Goal: Information Seeking & Learning: Learn about a topic

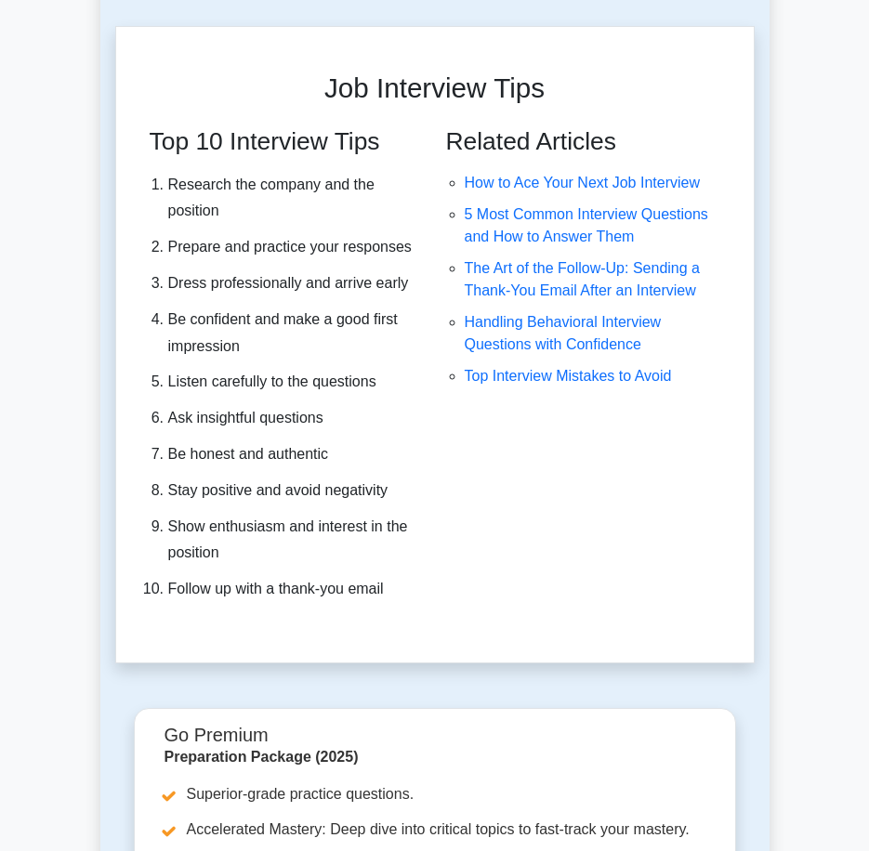
scroll to position [6690, 0]
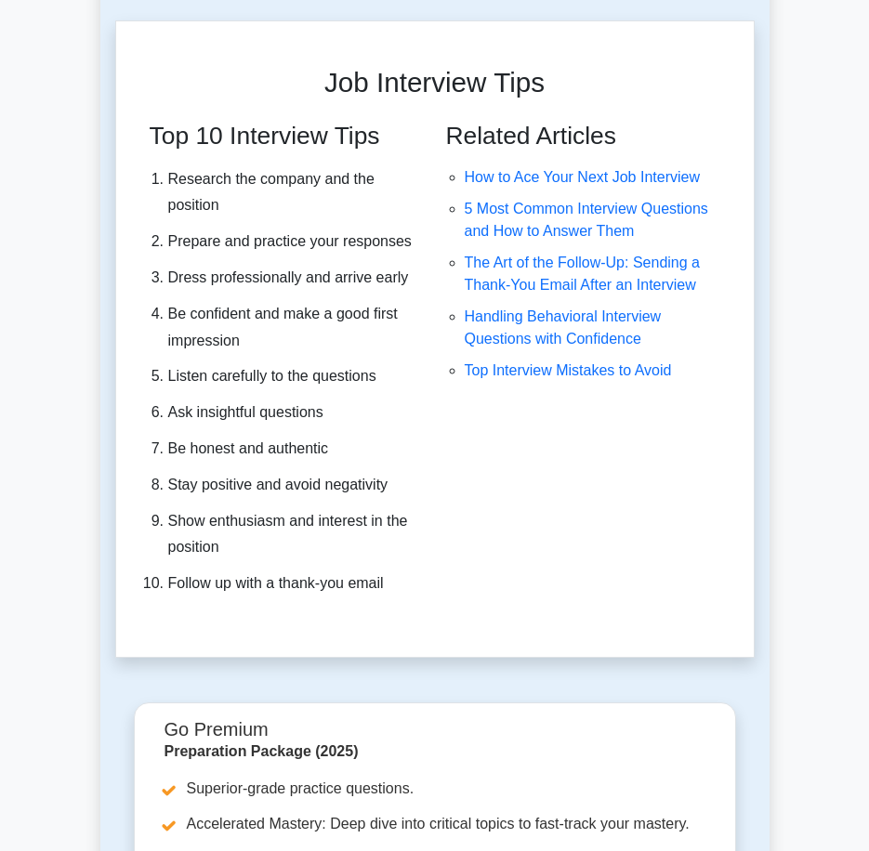
click at [609, 547] on div "Related Articles How to Ace Your Next Job Interview 5 Most Common Interview Que…" at bounding box center [589, 367] width 308 height 491
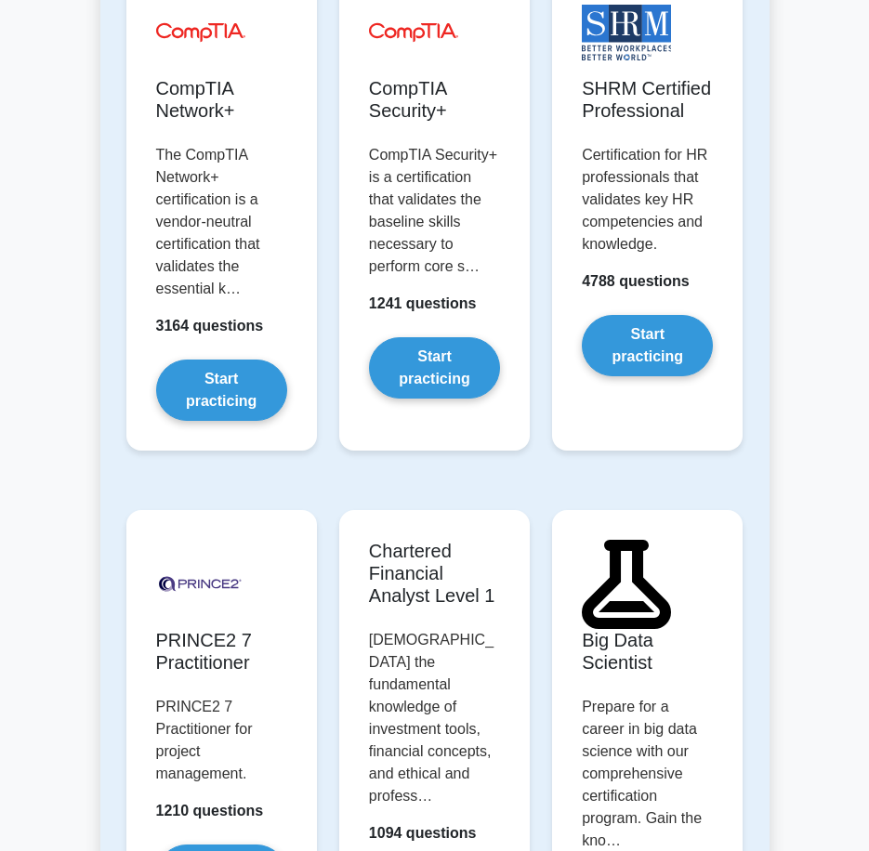
scroll to position [5110, 0]
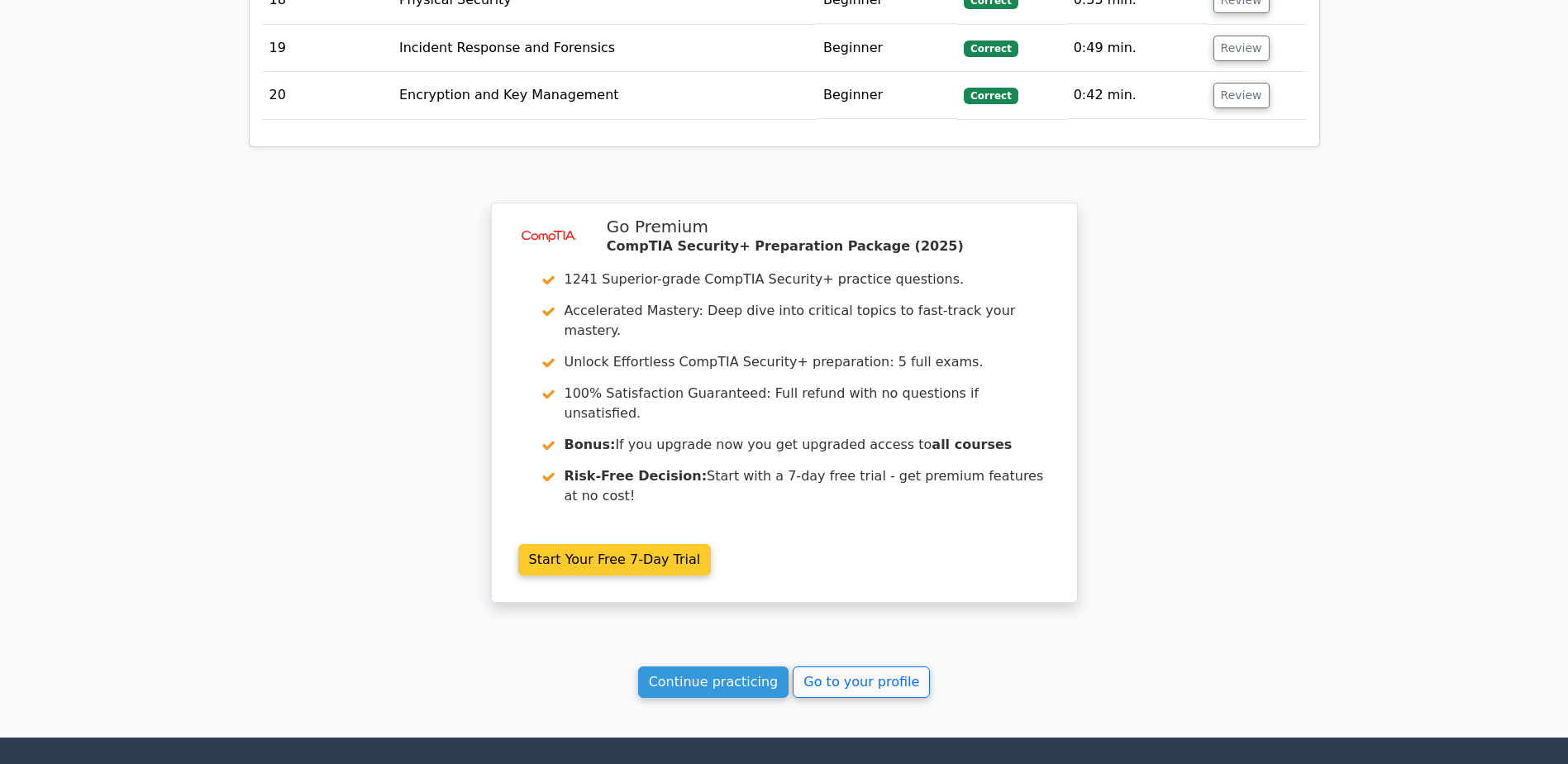
scroll to position [3141, 0]
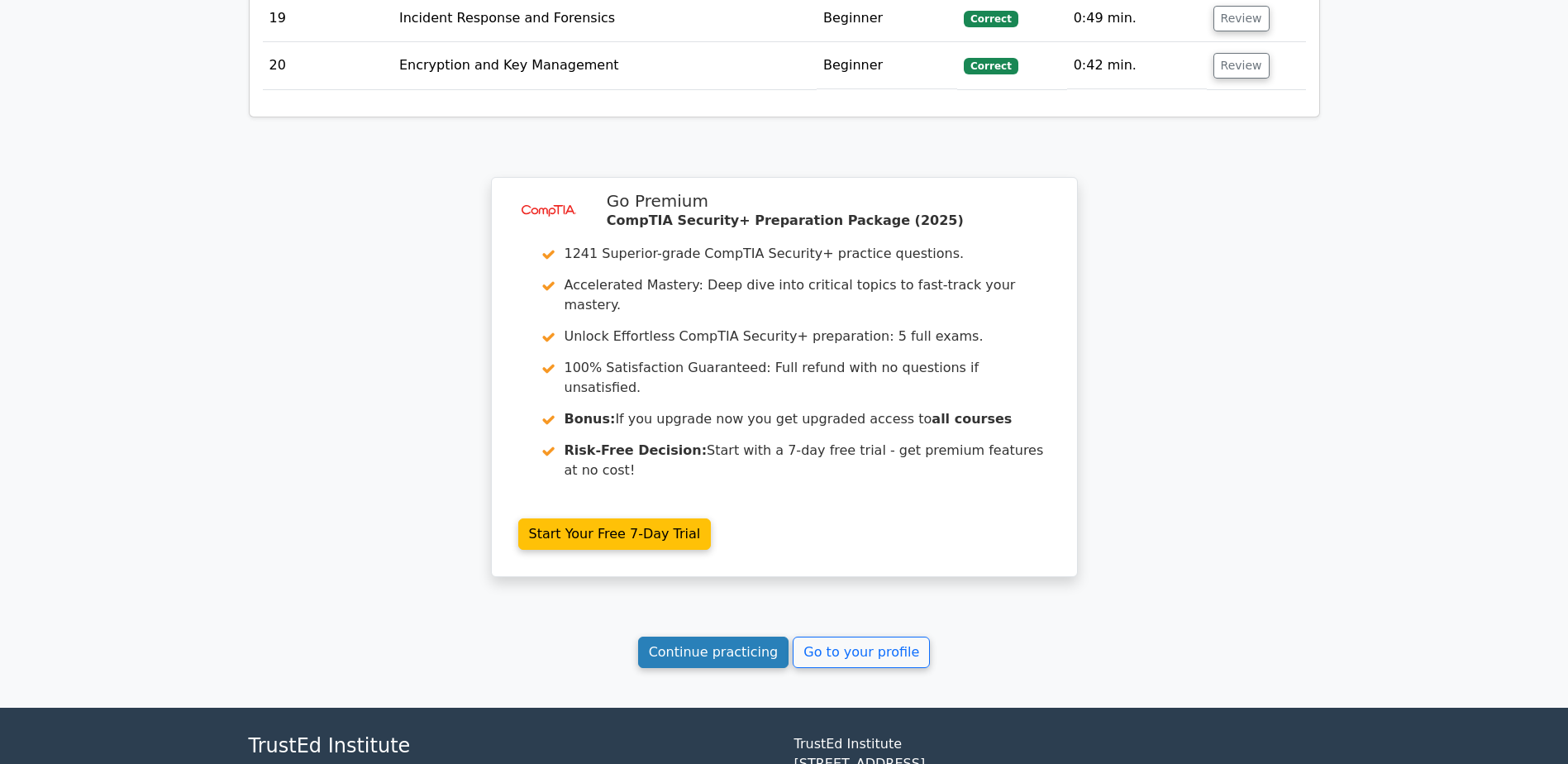
click at [738, 636] on link "Continue practicing" at bounding box center [713, 651] width 151 height 31
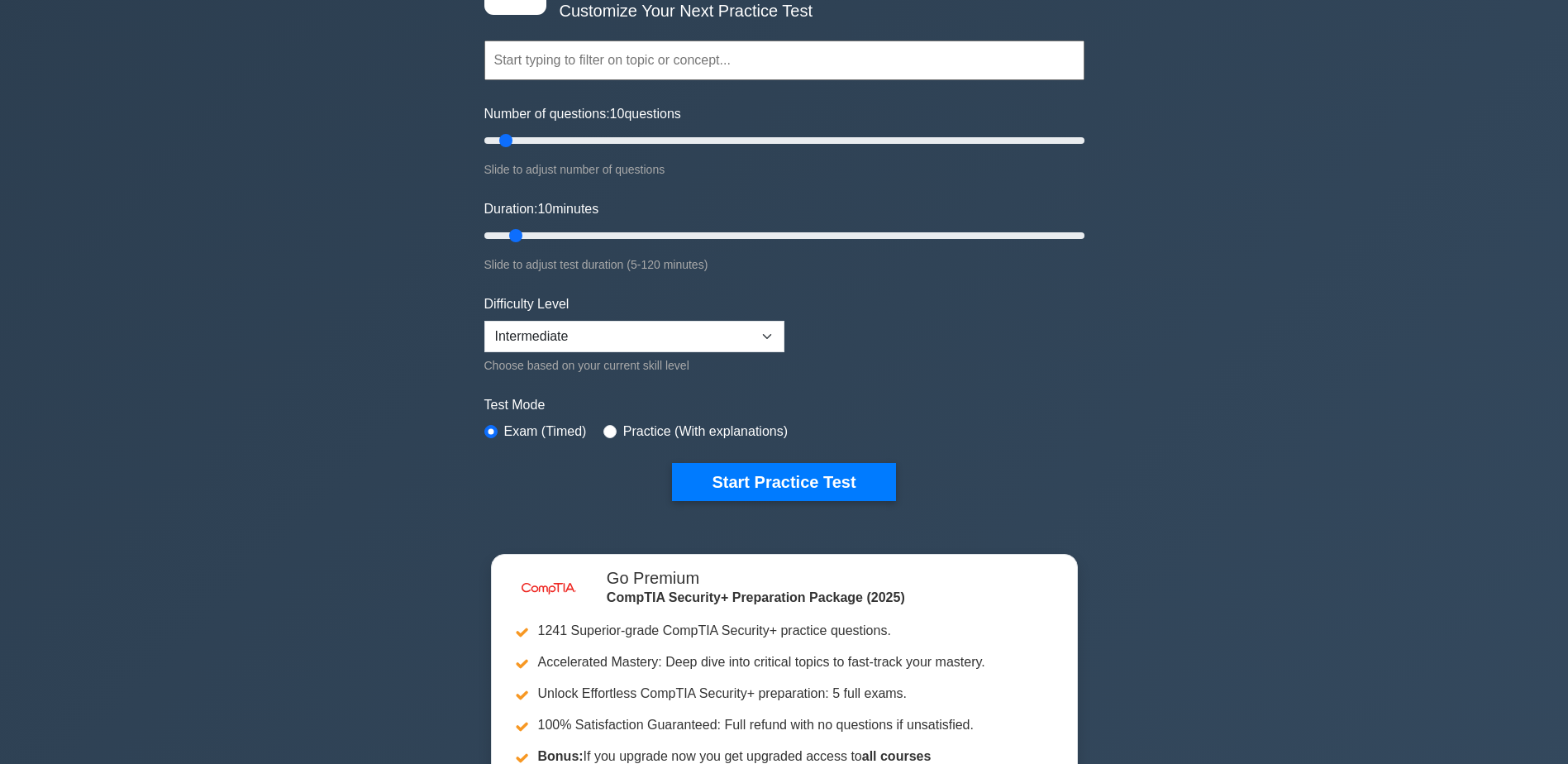
scroll to position [165, 0]
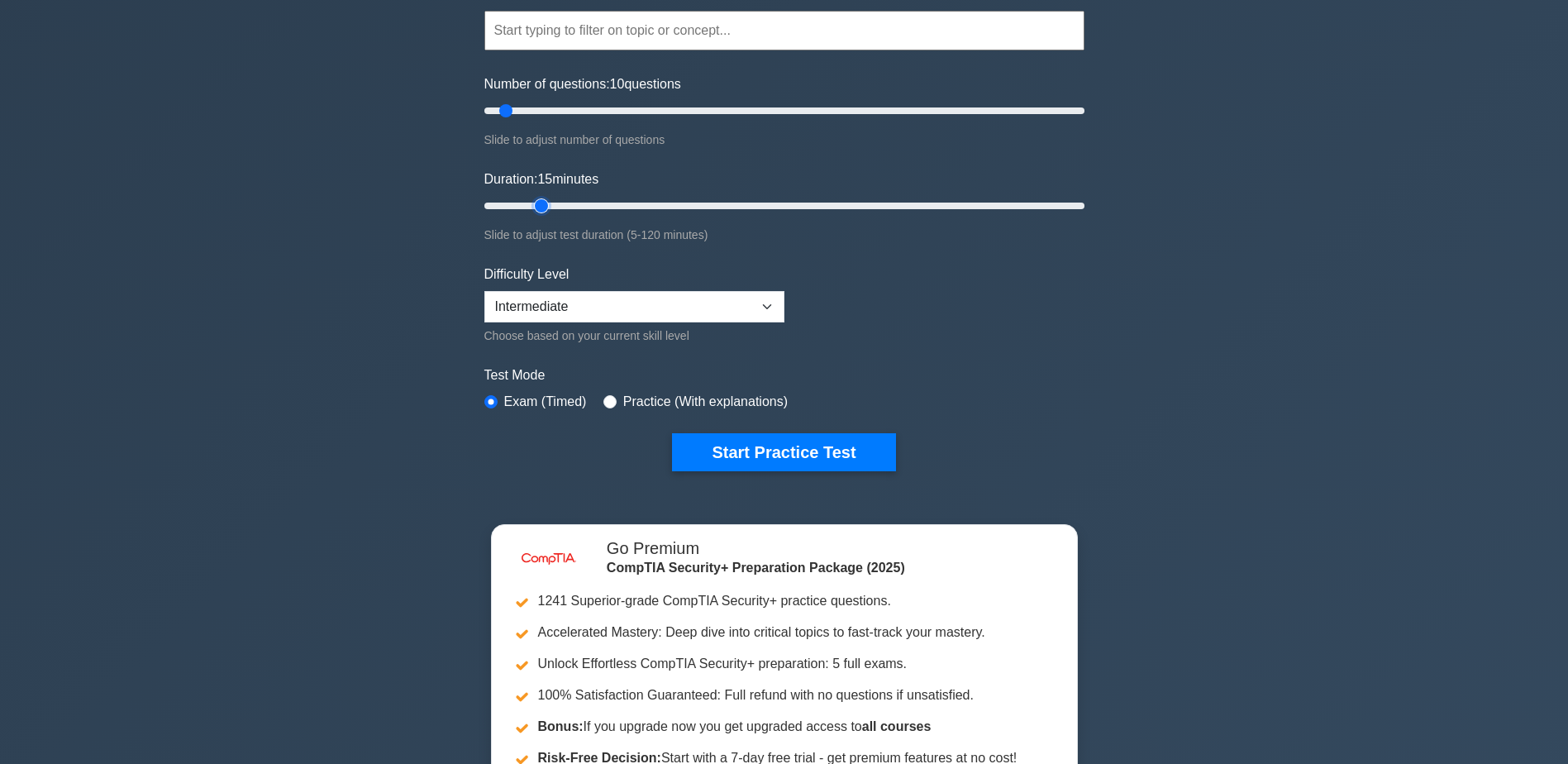
type input "10"
drag, startPoint x: 514, startPoint y: 204, endPoint x: 528, endPoint y: 214, distance: 17.2
click at [528, 214] on input "Duration: 10 minutes" at bounding box center [784, 205] width 600 height 20
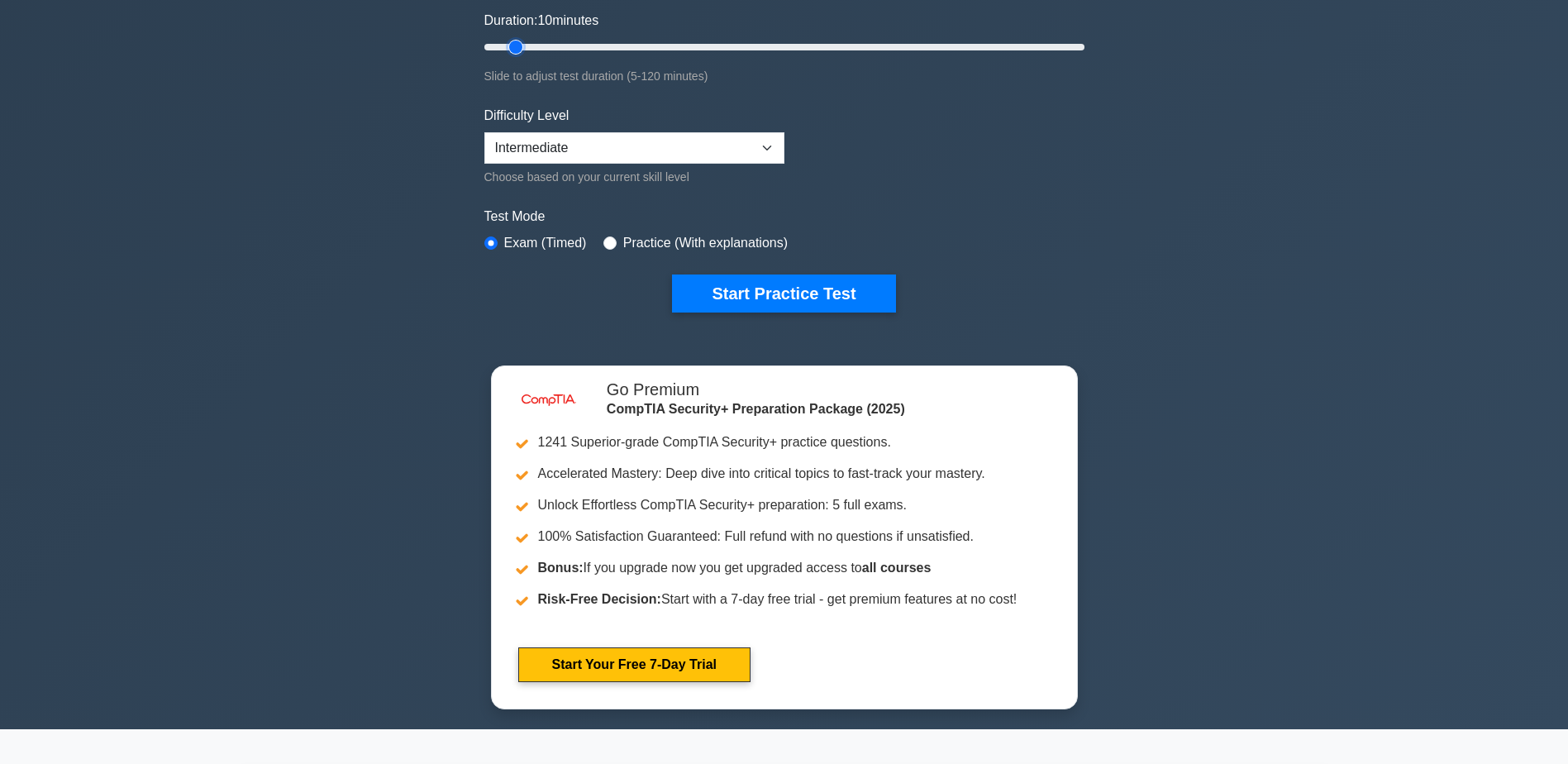
scroll to position [331, 0]
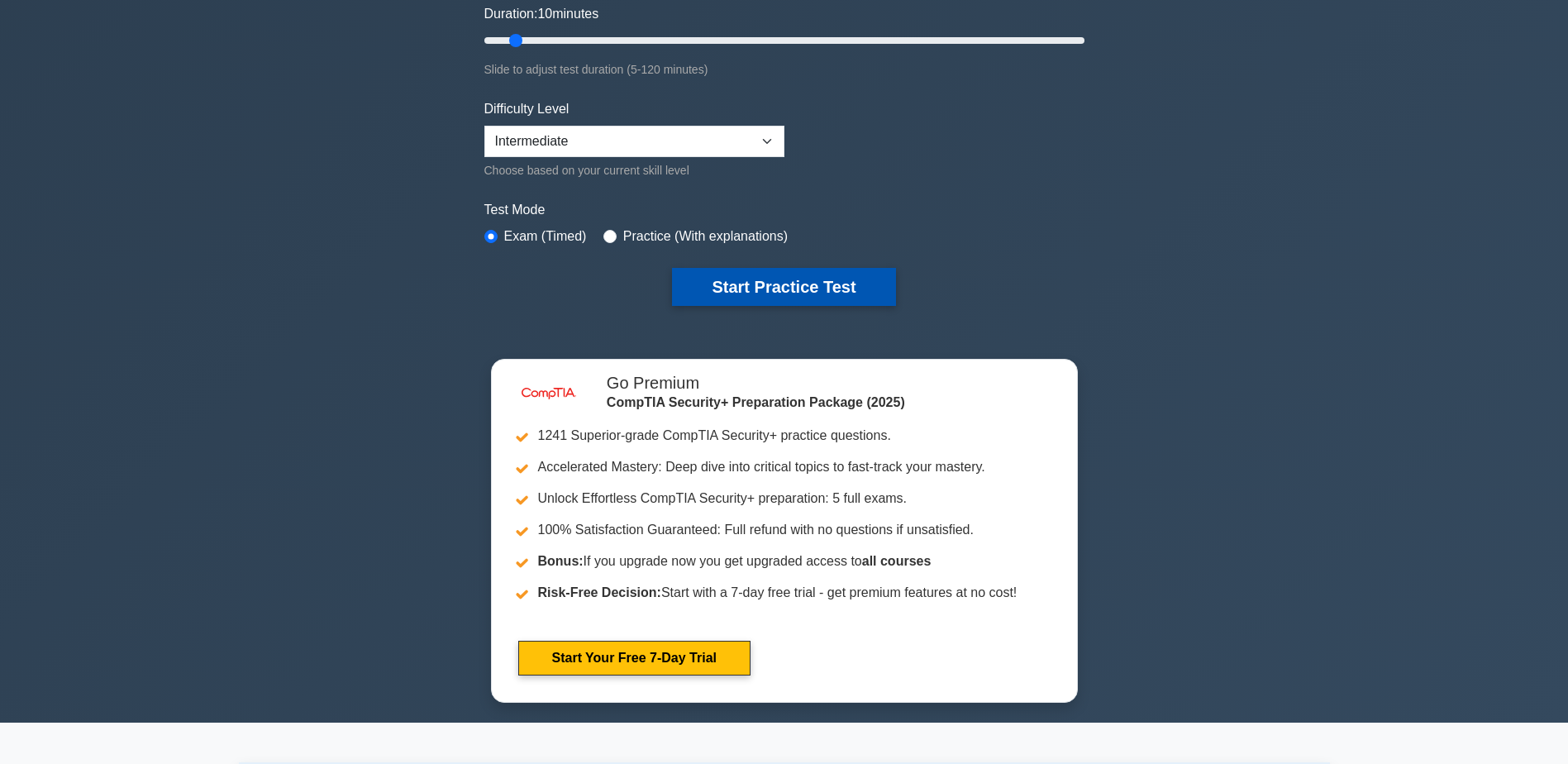
click at [787, 286] on button "Start Practice Test" at bounding box center [783, 286] width 223 height 38
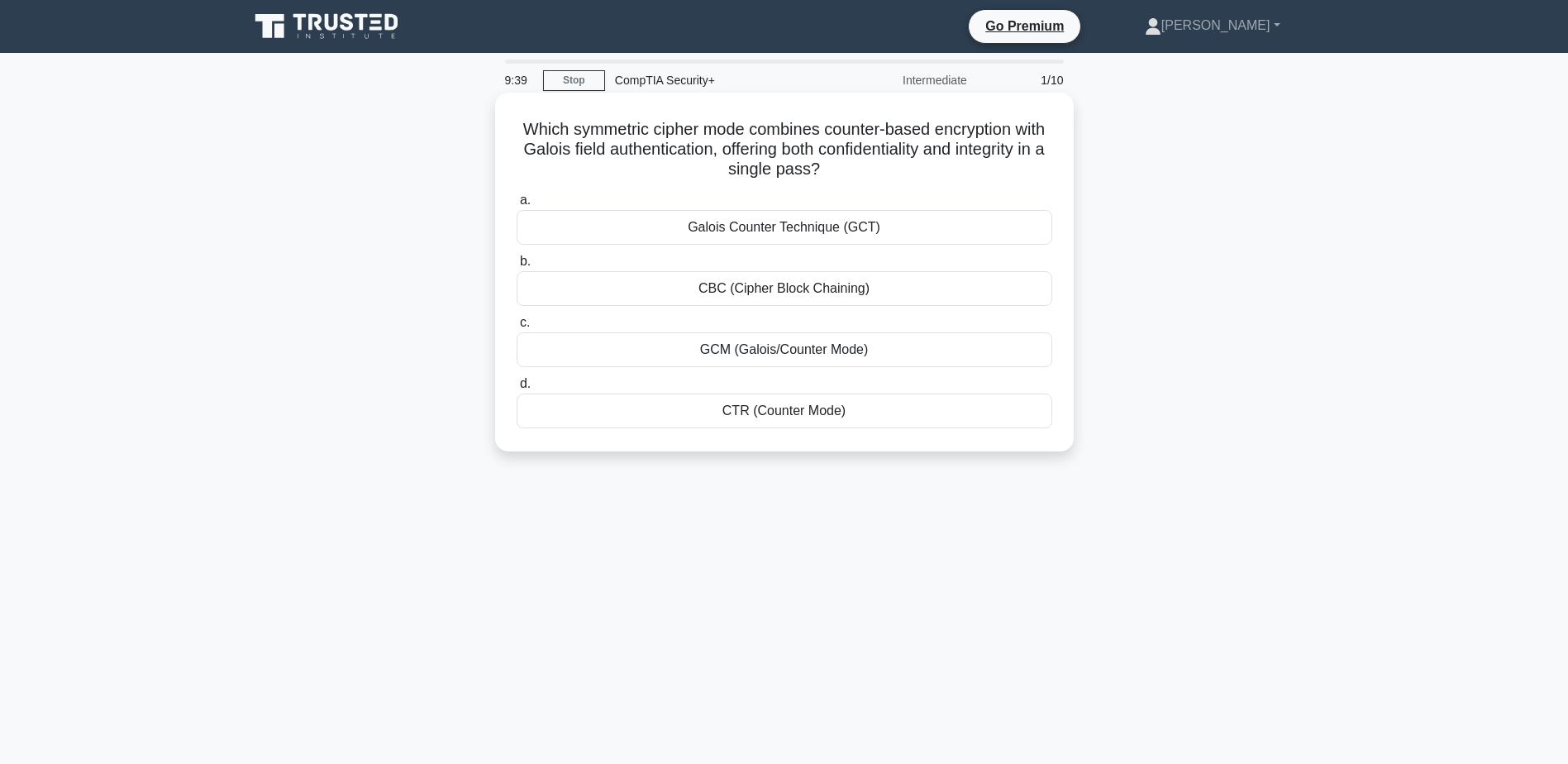
click at [796, 293] on div "CBC (Cipher Block Chaining)" at bounding box center [784, 288] width 535 height 35
click at [517, 267] on input "b. CBC (Cipher Block Chaining)" at bounding box center [517, 261] width 0 height 11
click at [784, 231] on div "Least privilege rule" at bounding box center [784, 227] width 535 height 35
click at [517, 205] on input "a. Least privilege rule" at bounding box center [517, 200] width 0 height 11
click at [813, 414] on div "Increase the number of remote sensors" at bounding box center [784, 410] width 535 height 35
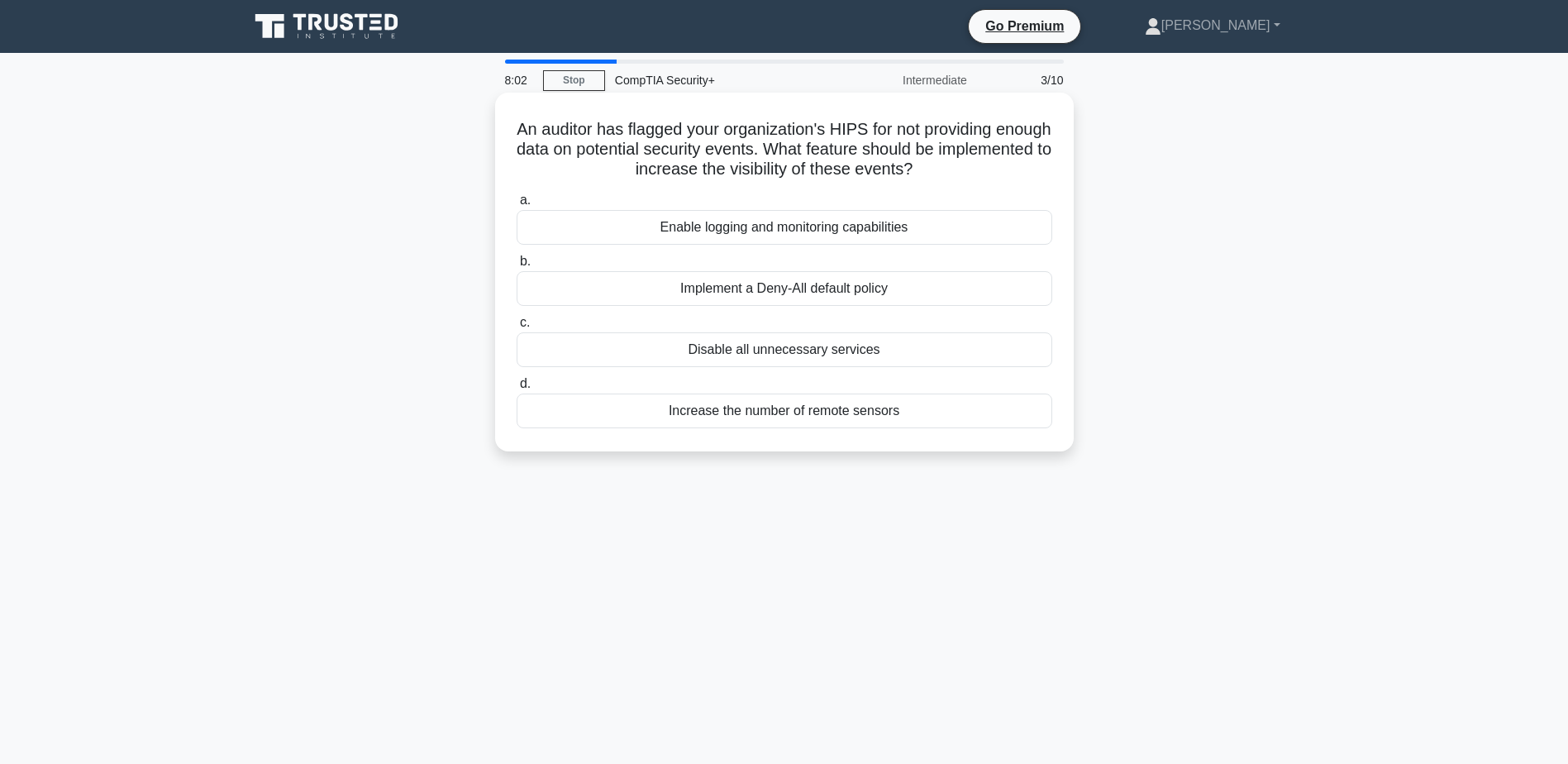
click at [517, 390] on input "d. Increase the number of remote sensors" at bounding box center [517, 384] width 0 height 11
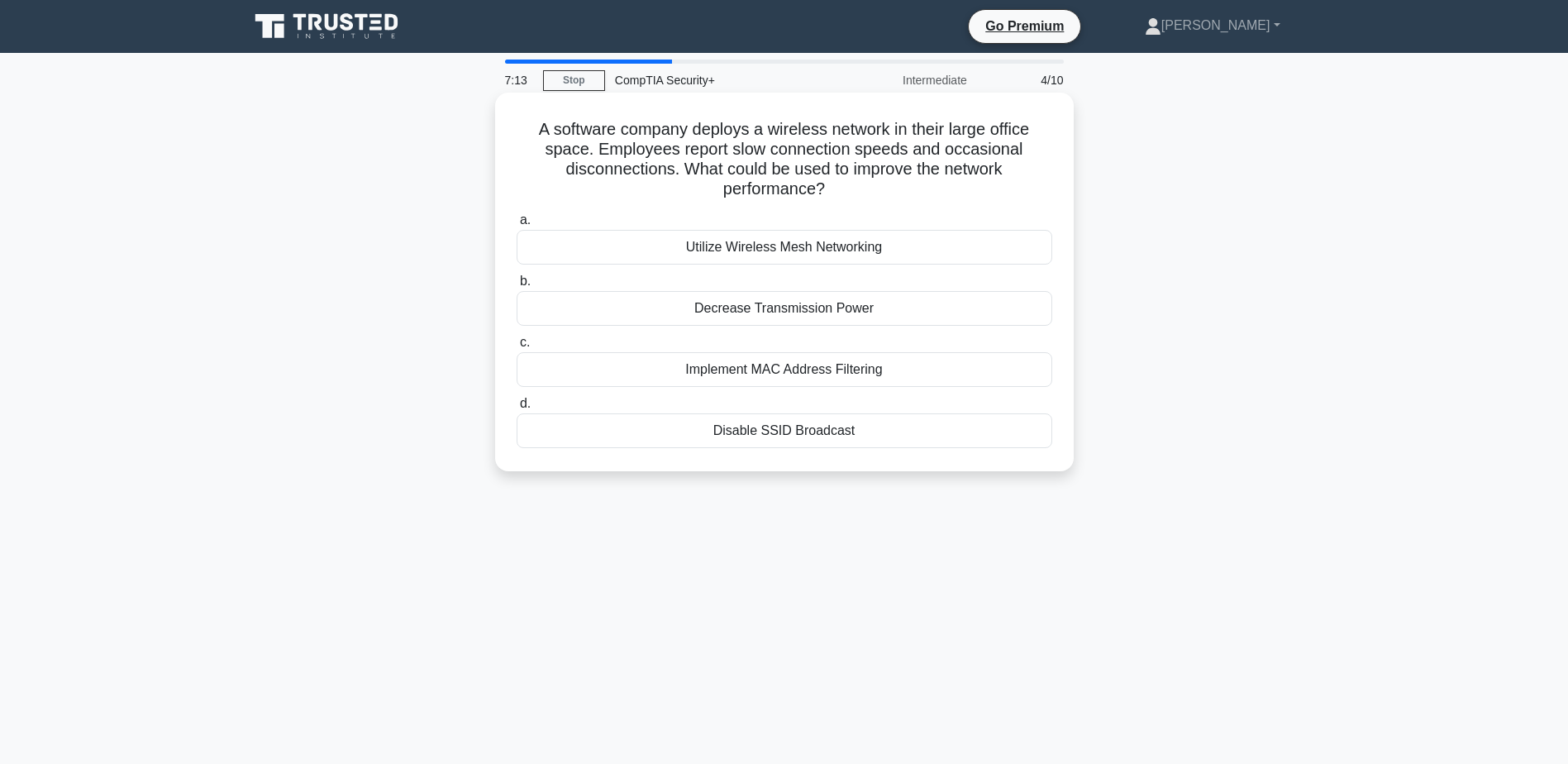
drag, startPoint x: 533, startPoint y: 126, endPoint x: 1020, endPoint y: 184, distance: 490.4
click at [1020, 184] on h5 "A software company deploys a wireless network in their large office space. Empl…" at bounding box center [784, 159] width 539 height 81
click at [712, 252] on div "Utilize Wireless Mesh Networking" at bounding box center [784, 246] width 535 height 35
click at [517, 226] on input "a. Utilize Wireless Mesh Networking" at bounding box center [517, 221] width 0 height 11
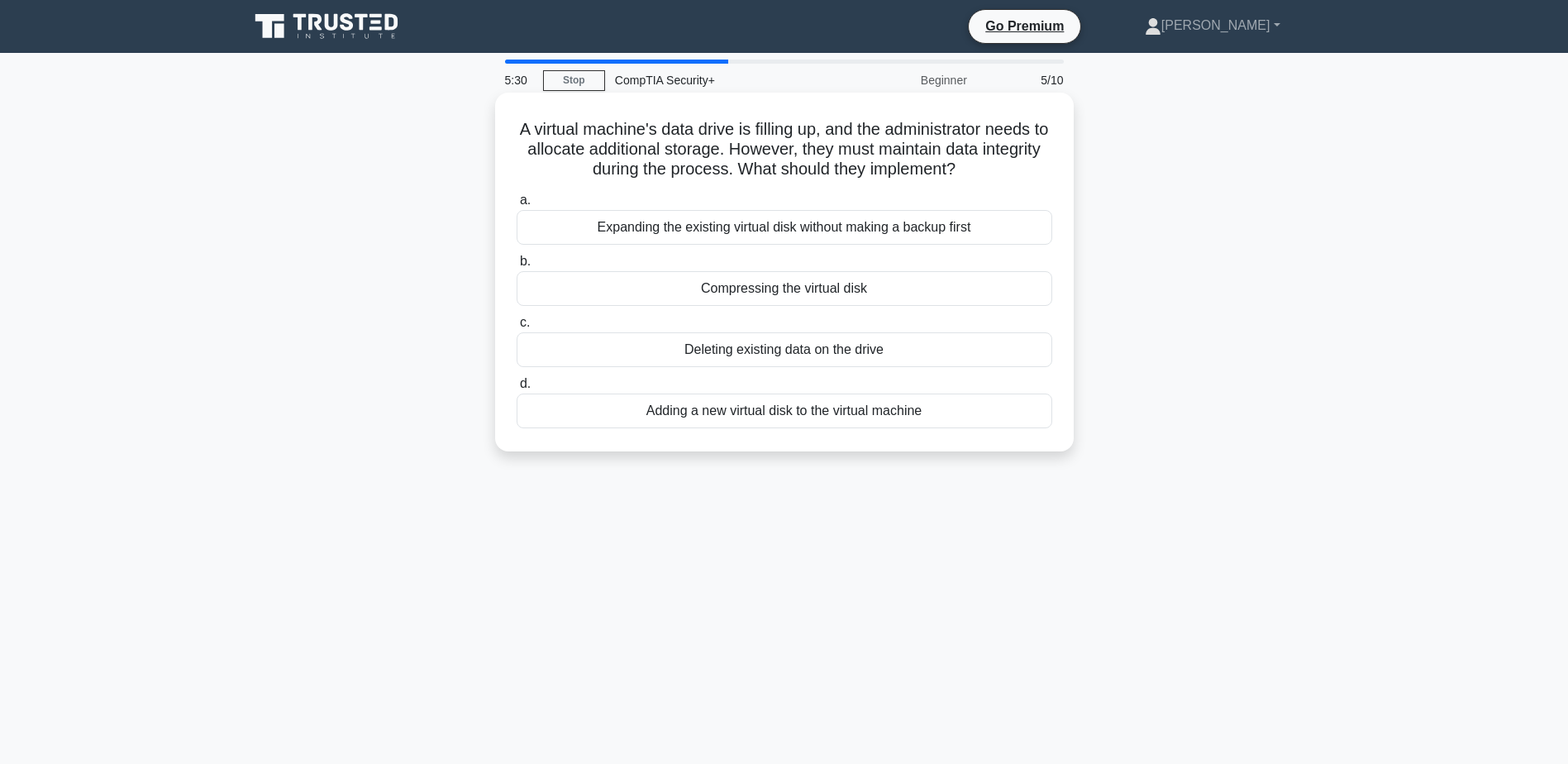
click at [812, 414] on div "Adding a new virtual disk to the virtual machine" at bounding box center [784, 410] width 535 height 35
click at [517, 390] on input "d. Adding a new virtual disk to the virtual machine" at bounding box center [517, 384] width 0 height 11
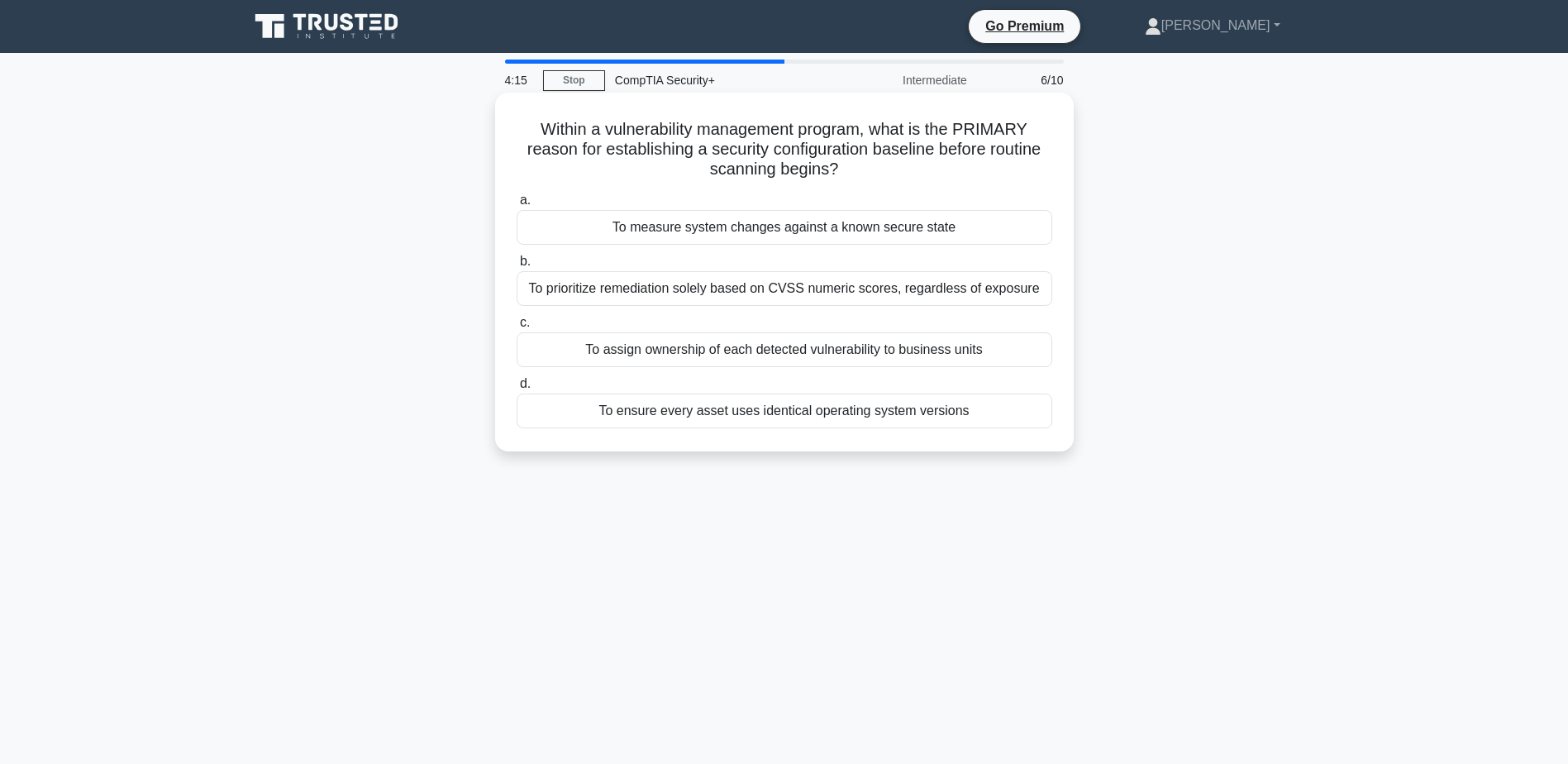
click at [767, 231] on div "To measure system changes against a known secure state" at bounding box center [784, 227] width 535 height 35
click at [517, 205] on input "a. To measure system changes against a known secure state" at bounding box center [517, 200] width 0 height 11
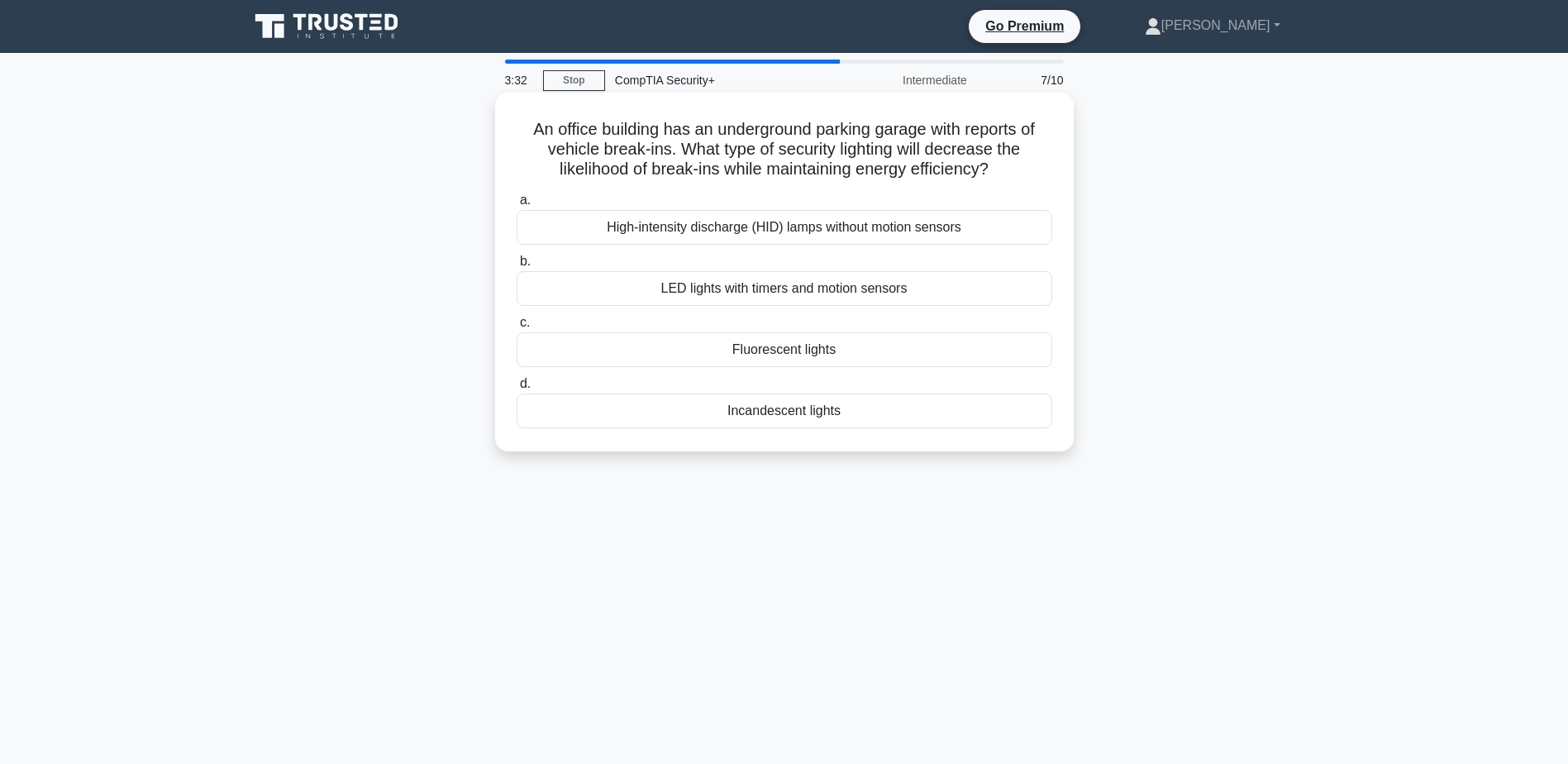
click at [789, 290] on div "LED lights with timers and motion sensors" at bounding box center [784, 288] width 535 height 35
click at [517, 267] on input "b. LED lights with timers and motion sensors" at bounding box center [517, 261] width 0 height 11
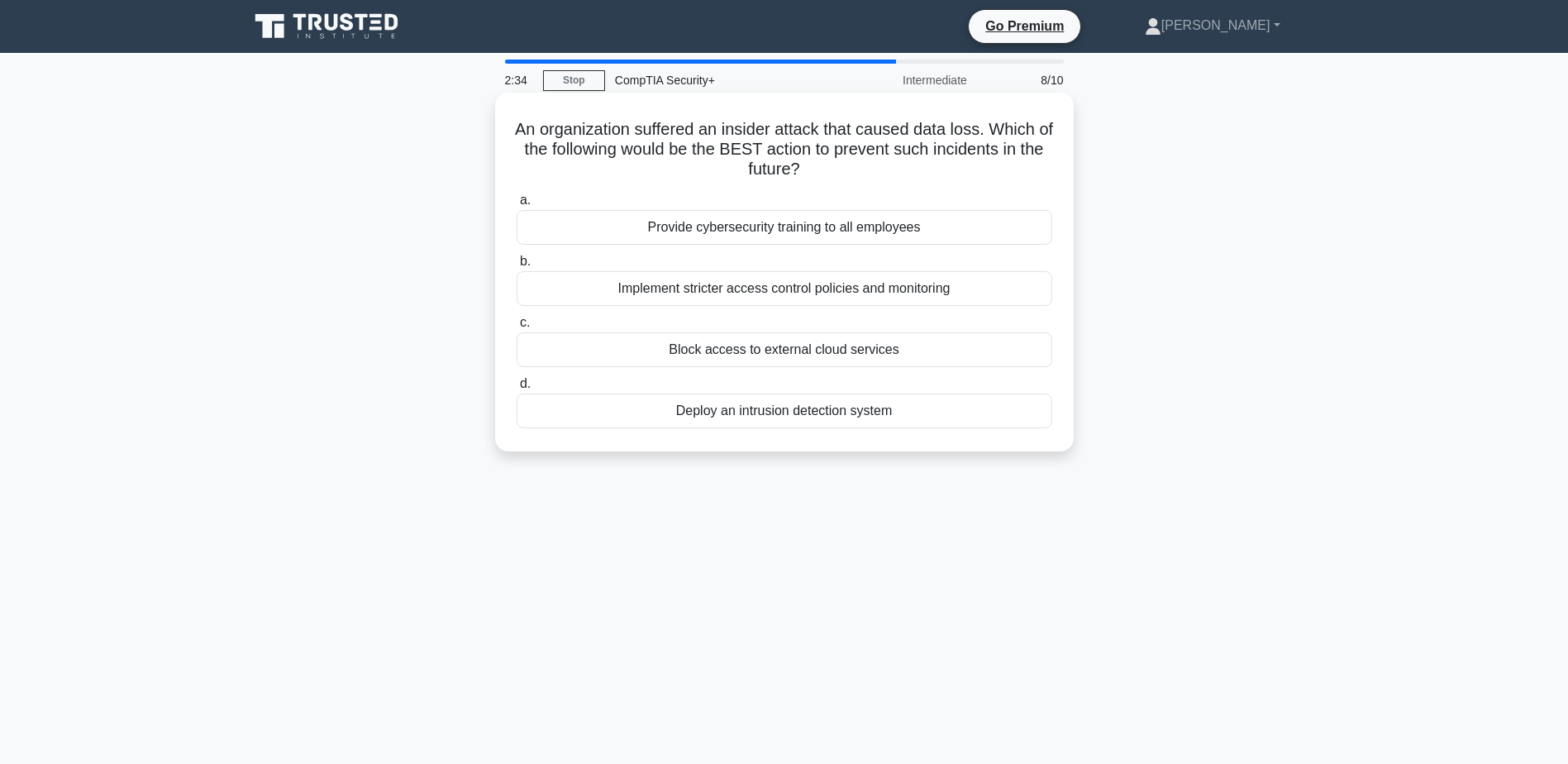
click at [778, 228] on div "Provide cybersecurity training to all employees" at bounding box center [784, 227] width 535 height 35
click at [517, 205] on input "a. Provide cybersecurity training to all employees" at bounding box center [517, 200] width 0 height 11
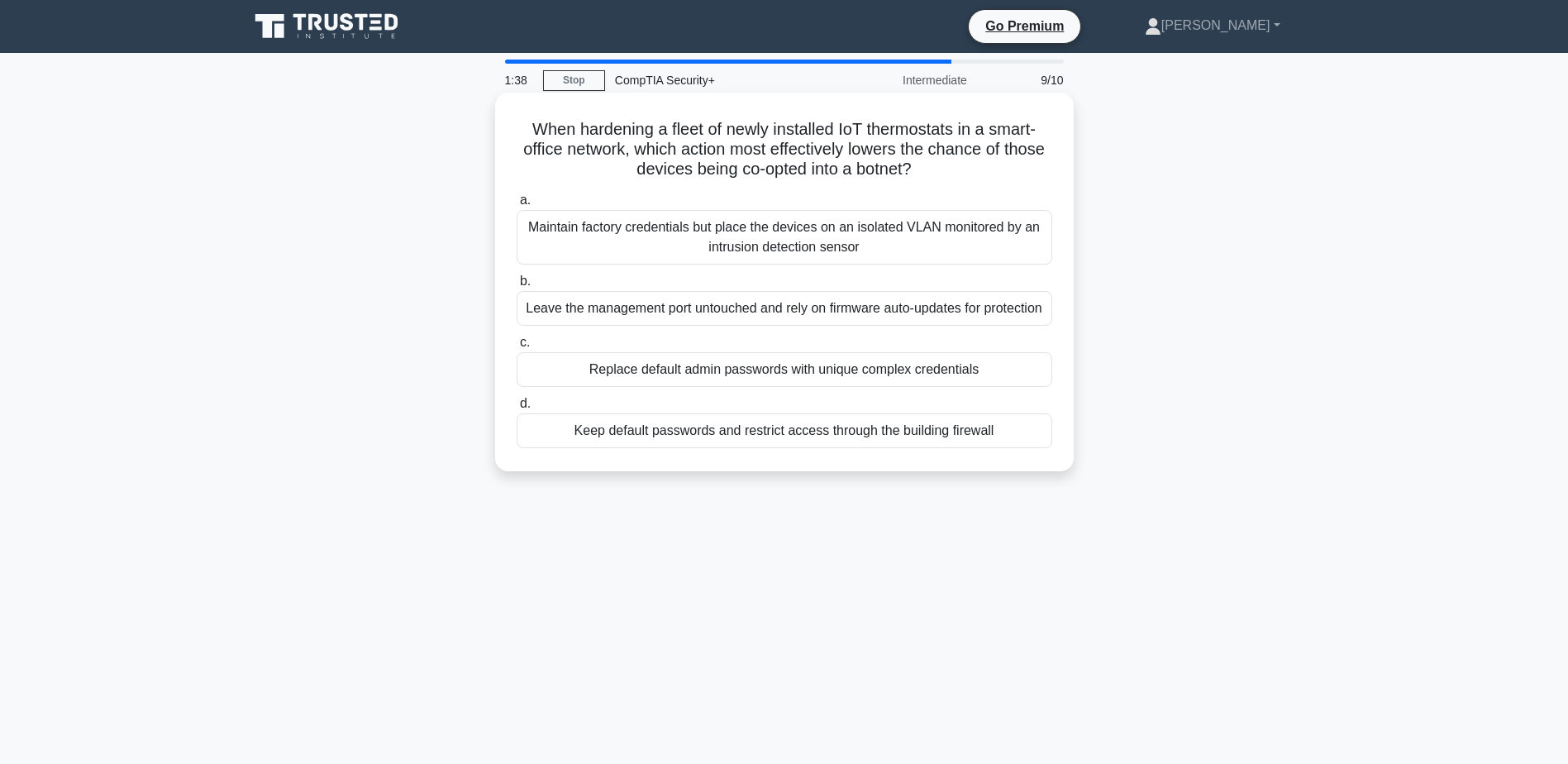
click at [787, 387] on div "Replace default admin passwords with unique complex credentials" at bounding box center [784, 369] width 535 height 35
click at [517, 348] on input "c. Replace default admin passwords with unique complex credentials" at bounding box center [517, 342] width 0 height 11
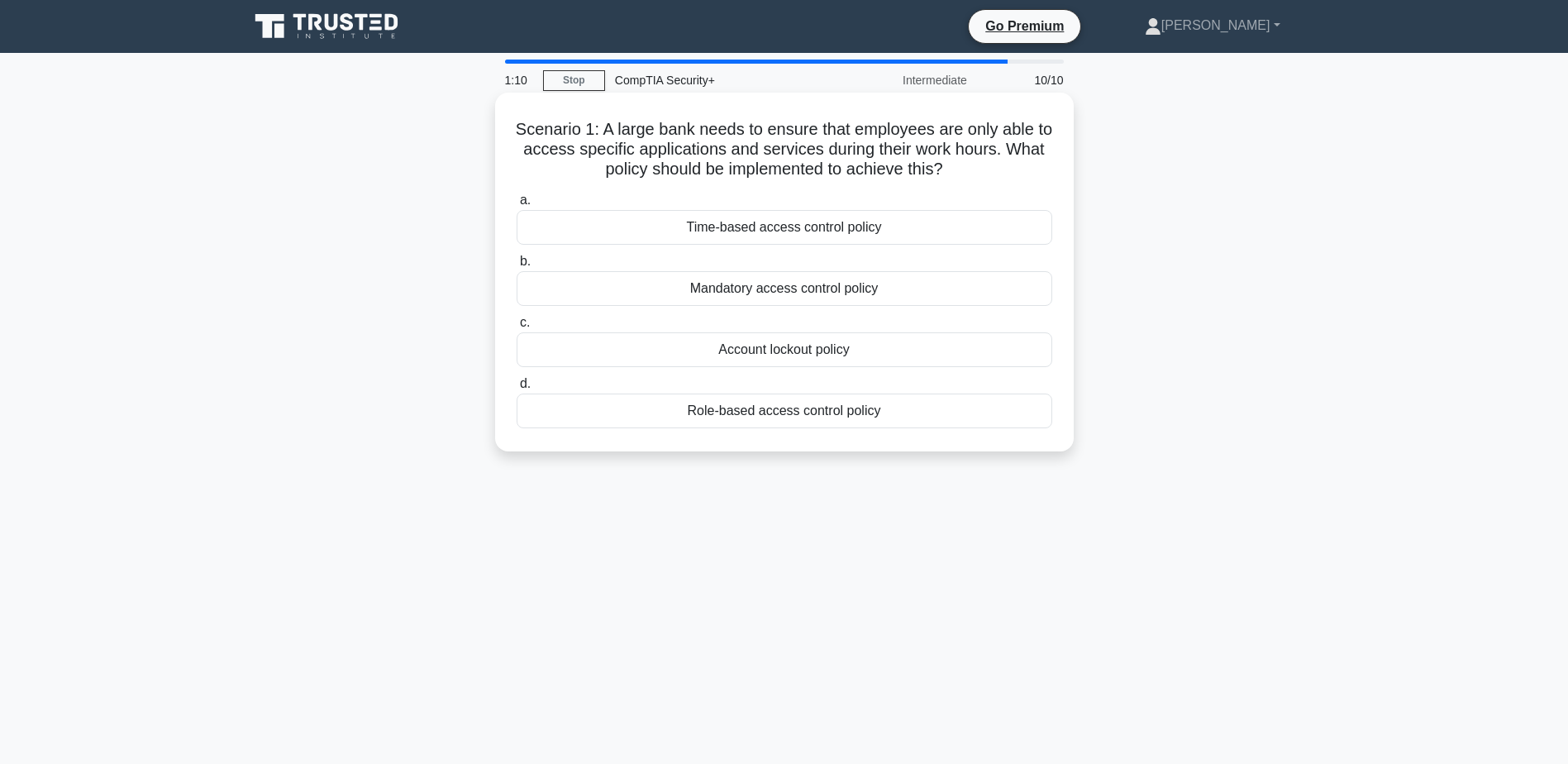
click at [750, 228] on div "Time-based access control policy" at bounding box center [784, 227] width 535 height 35
click at [517, 205] on input "a. Time-based access control policy" at bounding box center [517, 200] width 0 height 11
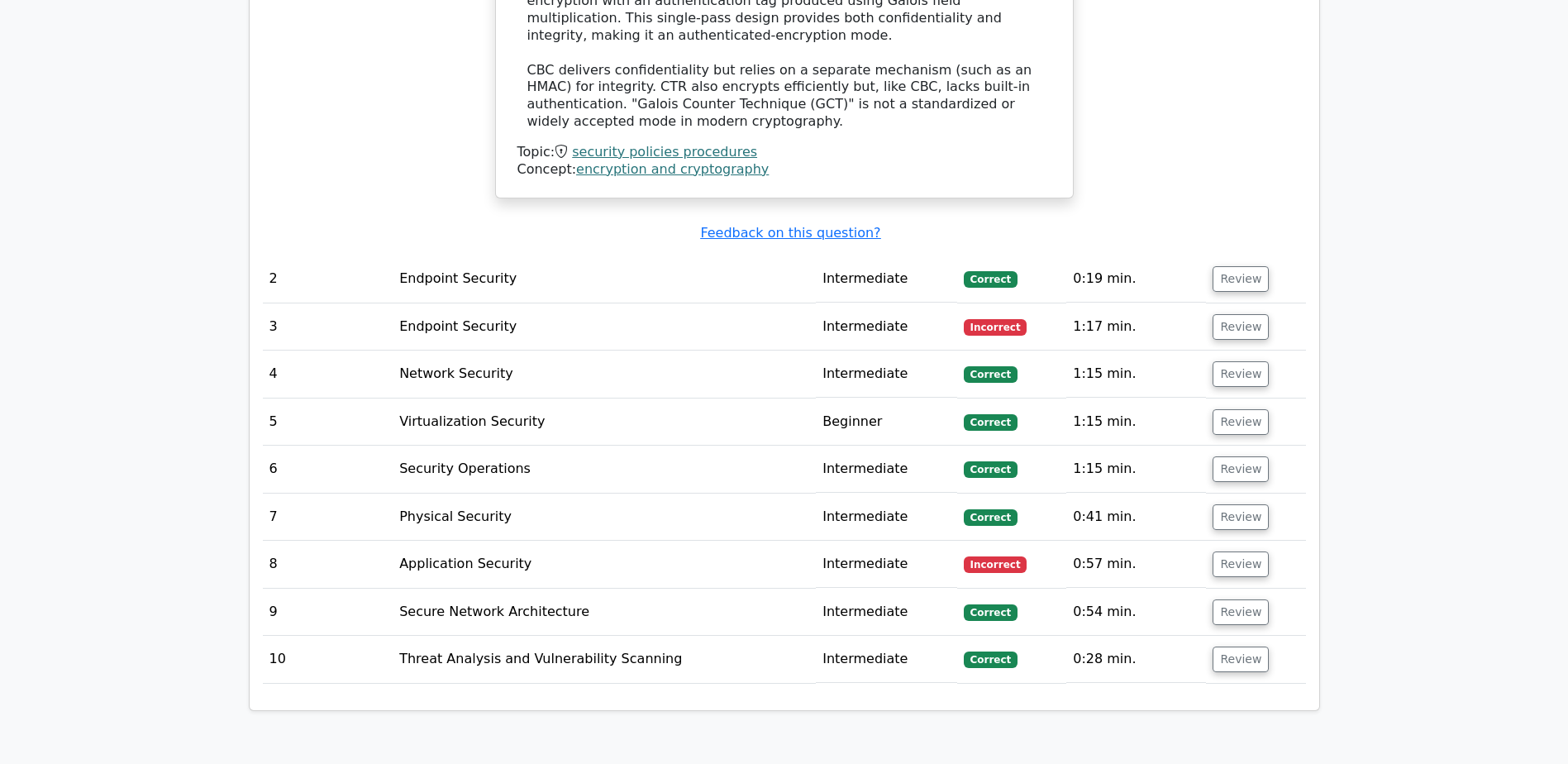
scroll to position [1818, 0]
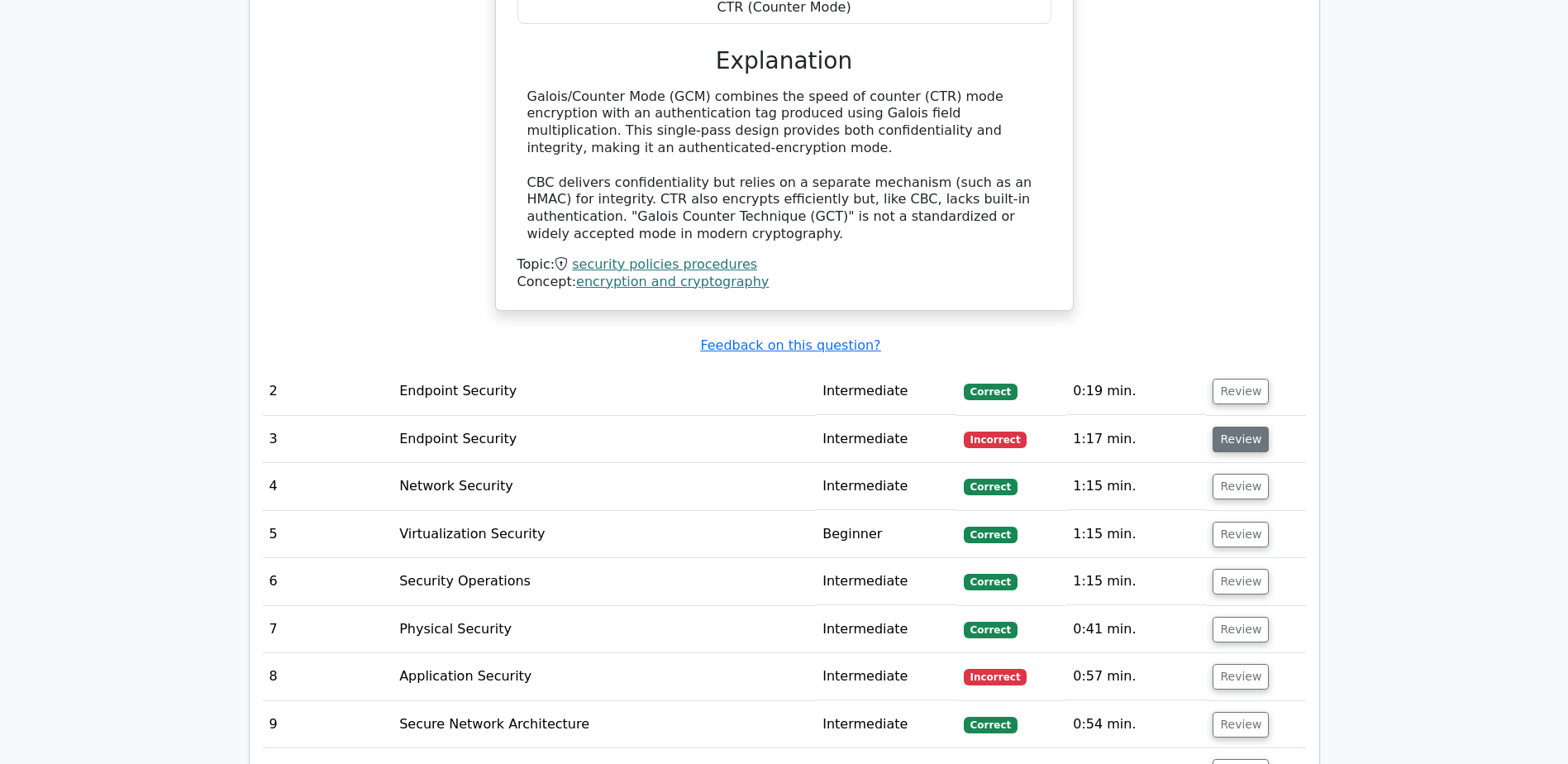
click at [1236, 426] on button "Review" at bounding box center [1240, 438] width 56 height 26
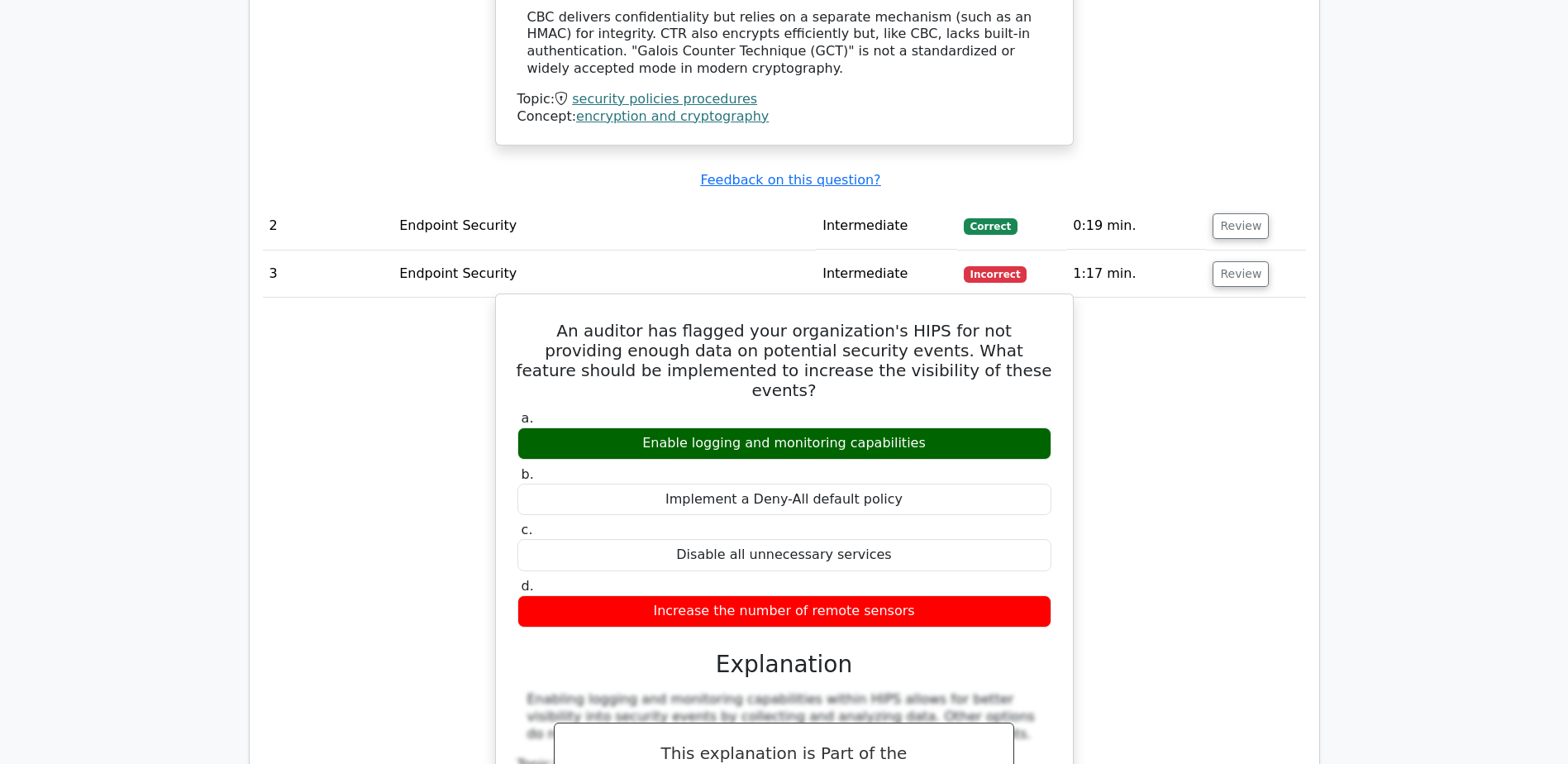
scroll to position [2066, 0]
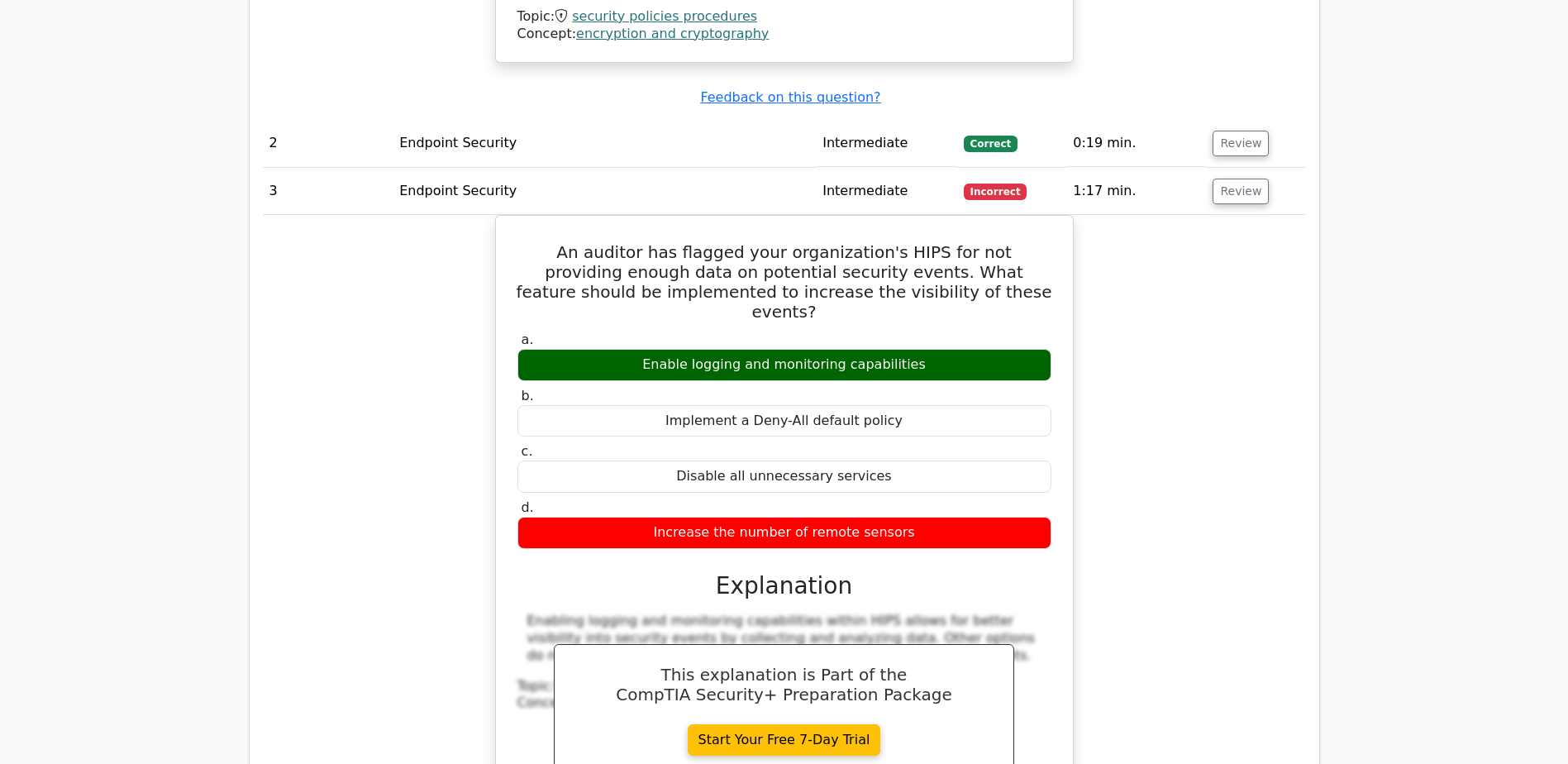
drag, startPoint x: 1160, startPoint y: 531, endPoint x: 1170, endPoint y: 530, distance: 10.0
click at [1161, 531] on div "An auditor has flagged your organization's HIPS for not providing enough data o…" at bounding box center [784, 550] width 1043 height 670
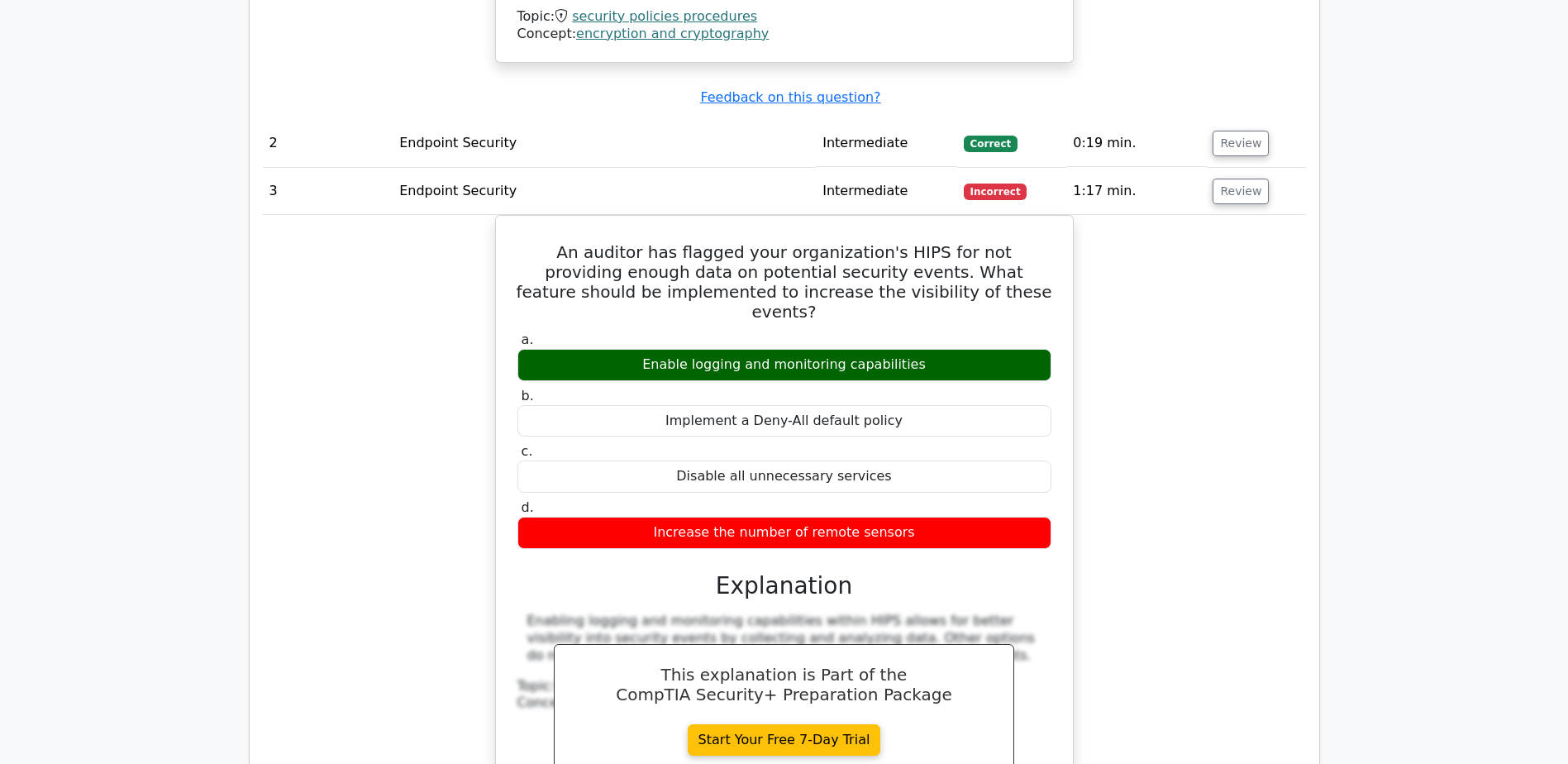
click at [1203, 455] on div "An auditor has flagged your organization's HIPS for not providing enough data o…" at bounding box center [784, 550] width 1043 height 670
click at [1147, 309] on div "An auditor has flagged your organization's HIPS for not providing enough data o…" at bounding box center [784, 550] width 1043 height 670
click at [1228, 179] on button "Review" at bounding box center [1240, 191] width 56 height 26
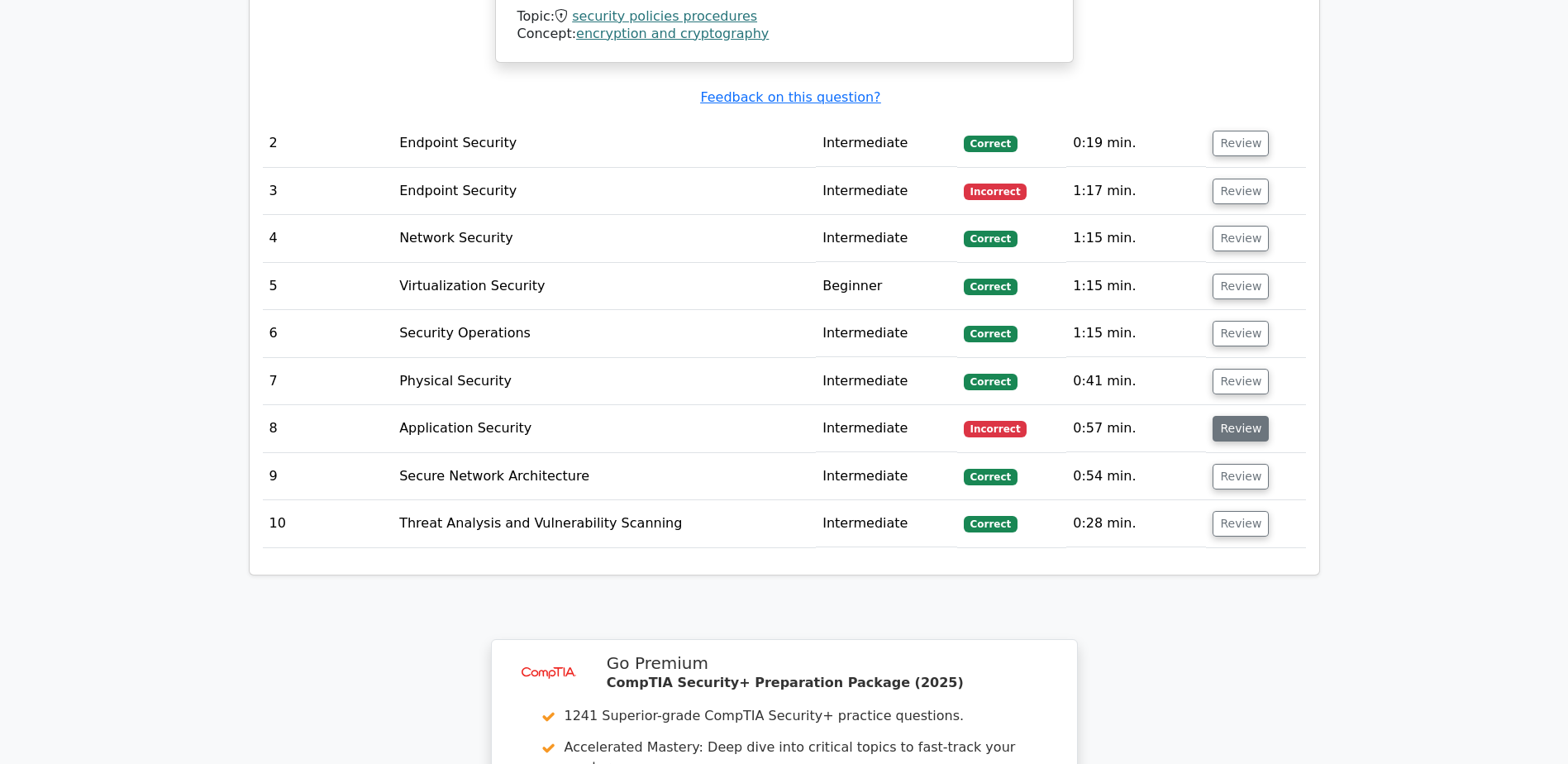
click at [1234, 415] on button "Review" at bounding box center [1240, 428] width 56 height 26
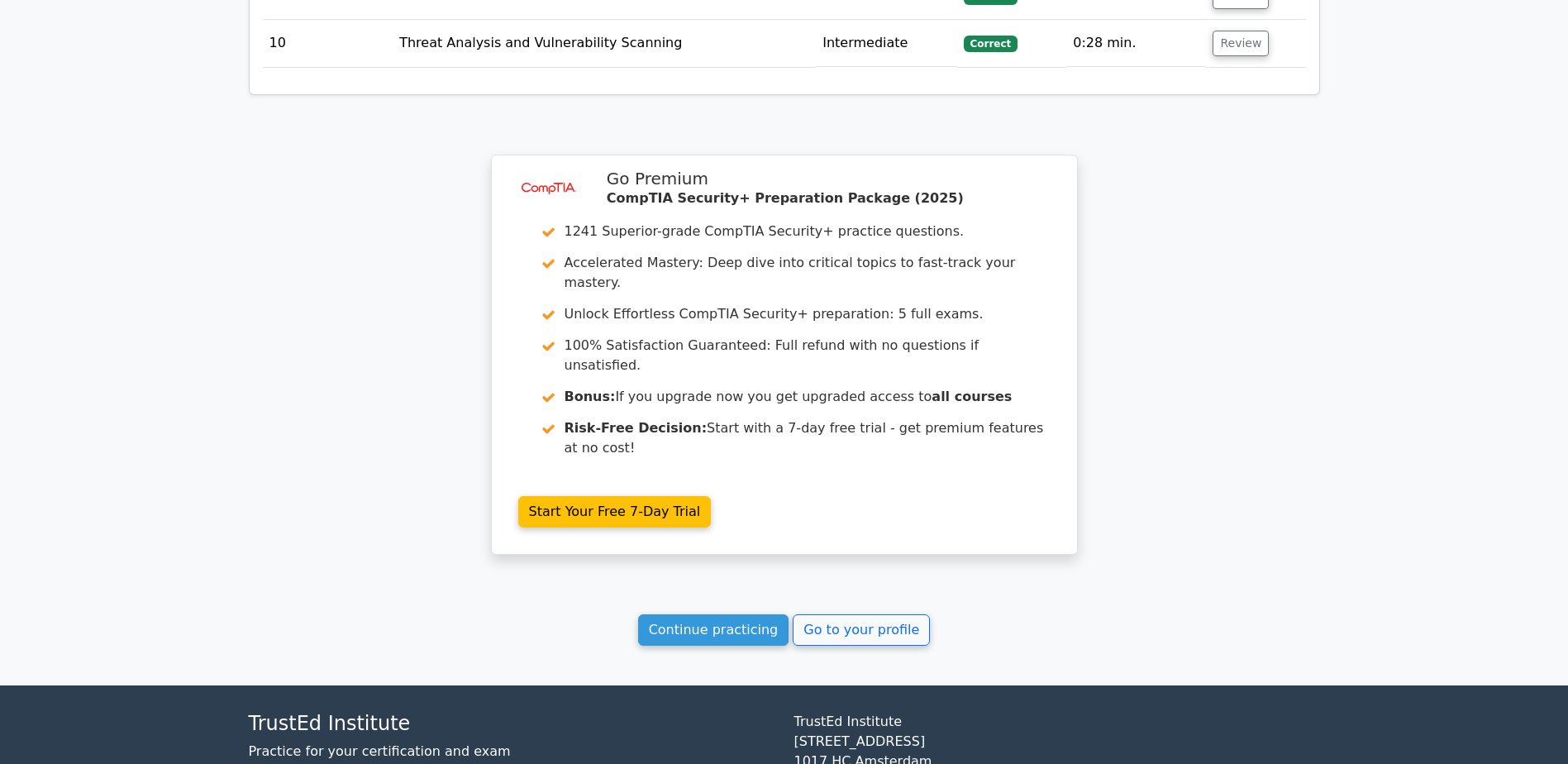
scroll to position [3115, 0]
